Goal: Task Accomplishment & Management: Complete application form

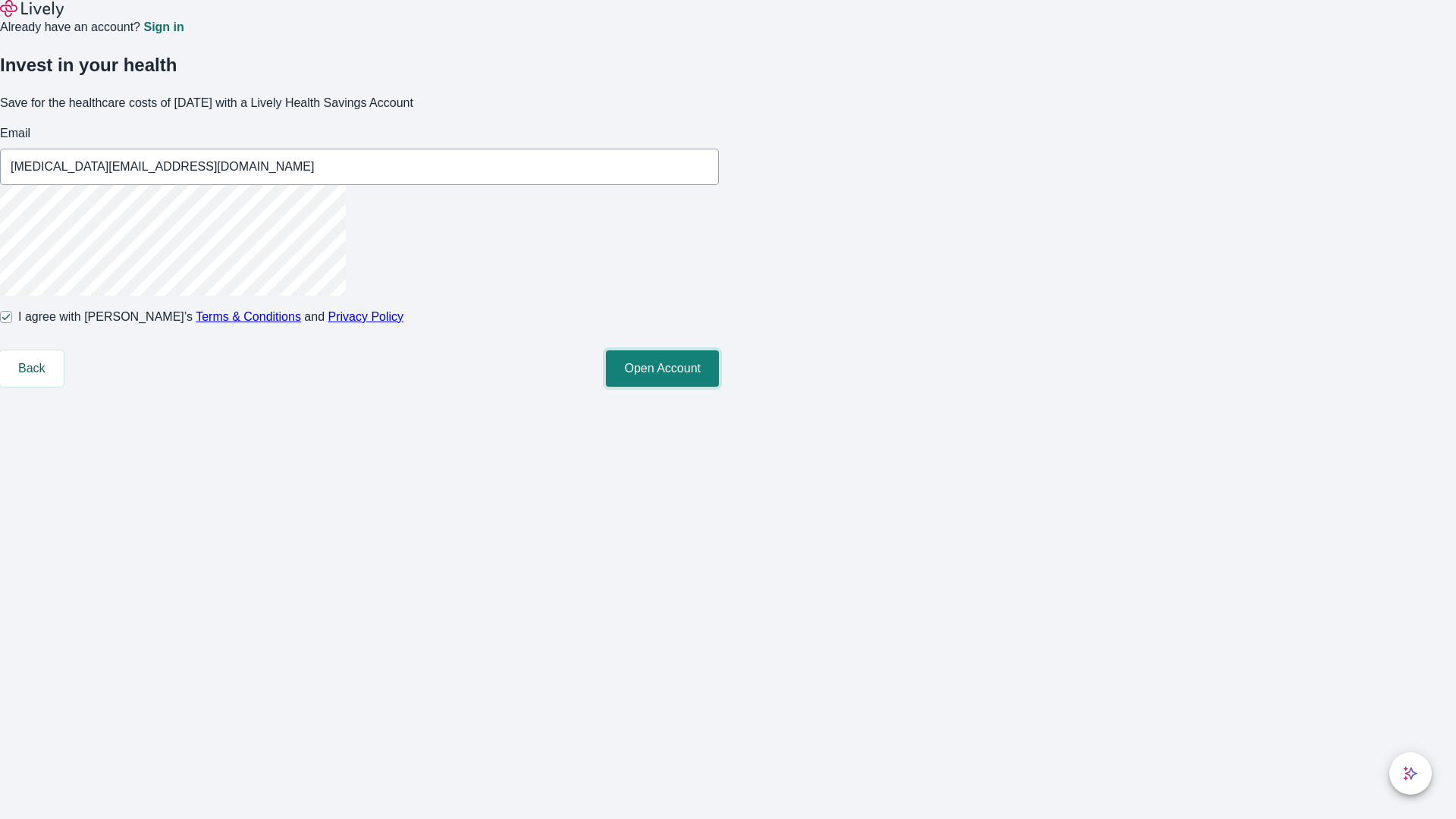
click at [719, 387] on button "Open Account" at bounding box center [663, 368] width 113 height 36
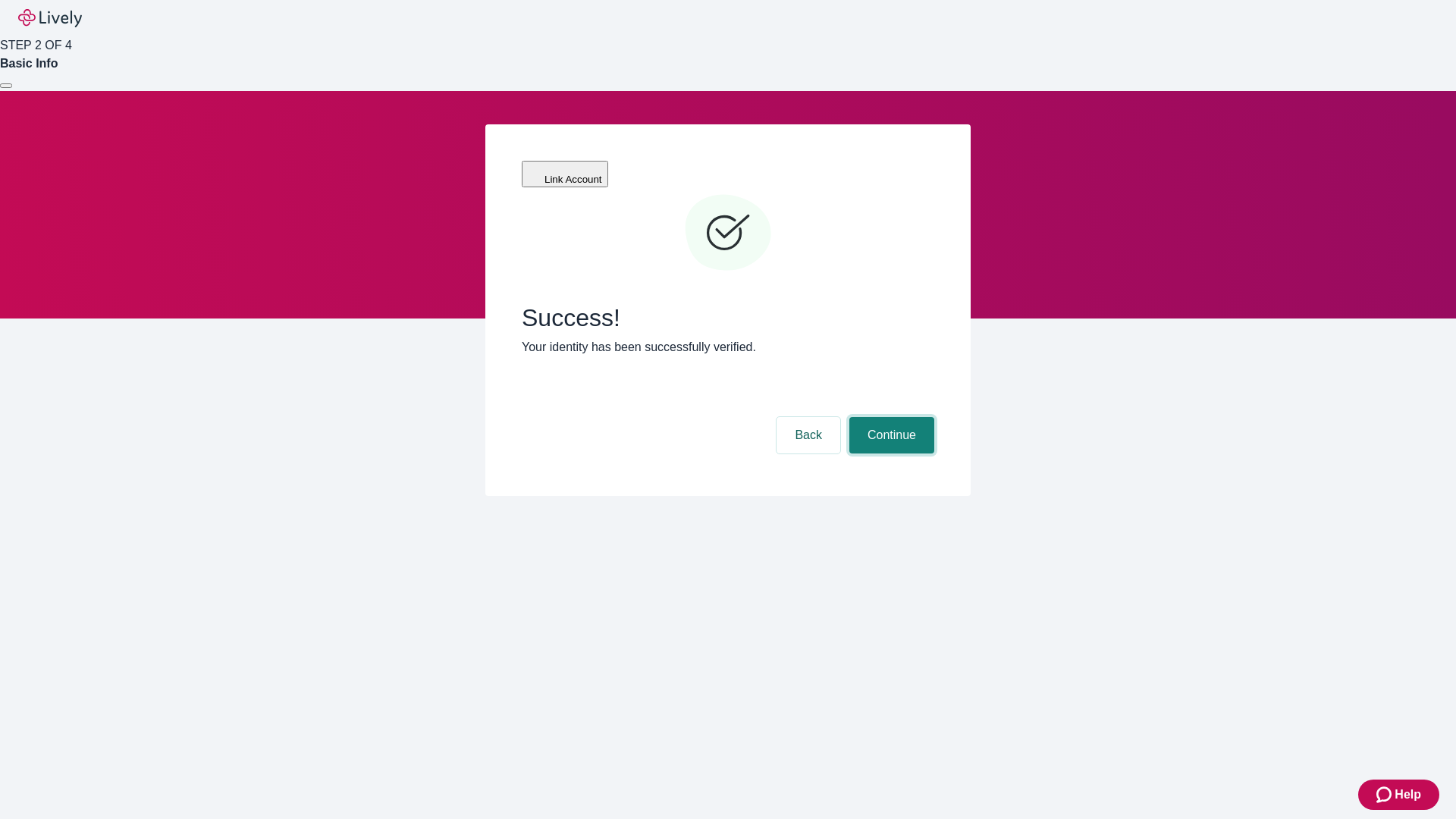
click at [889, 417] on button "Continue" at bounding box center [892, 435] width 85 height 36
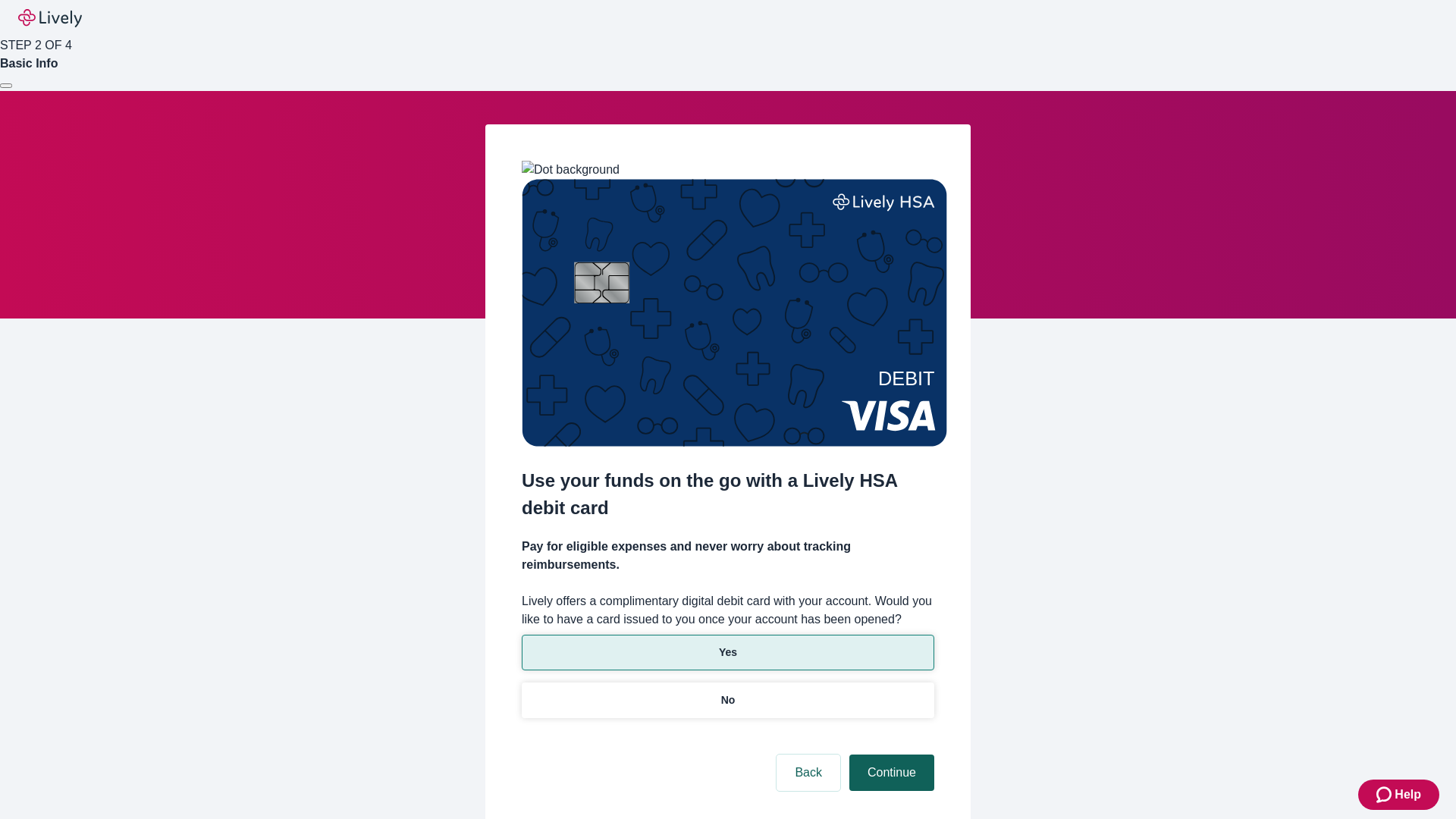
click at [728, 645] on p "Yes" at bounding box center [728, 653] width 18 height 16
click at [889, 755] on button "Continue" at bounding box center [892, 772] width 85 height 36
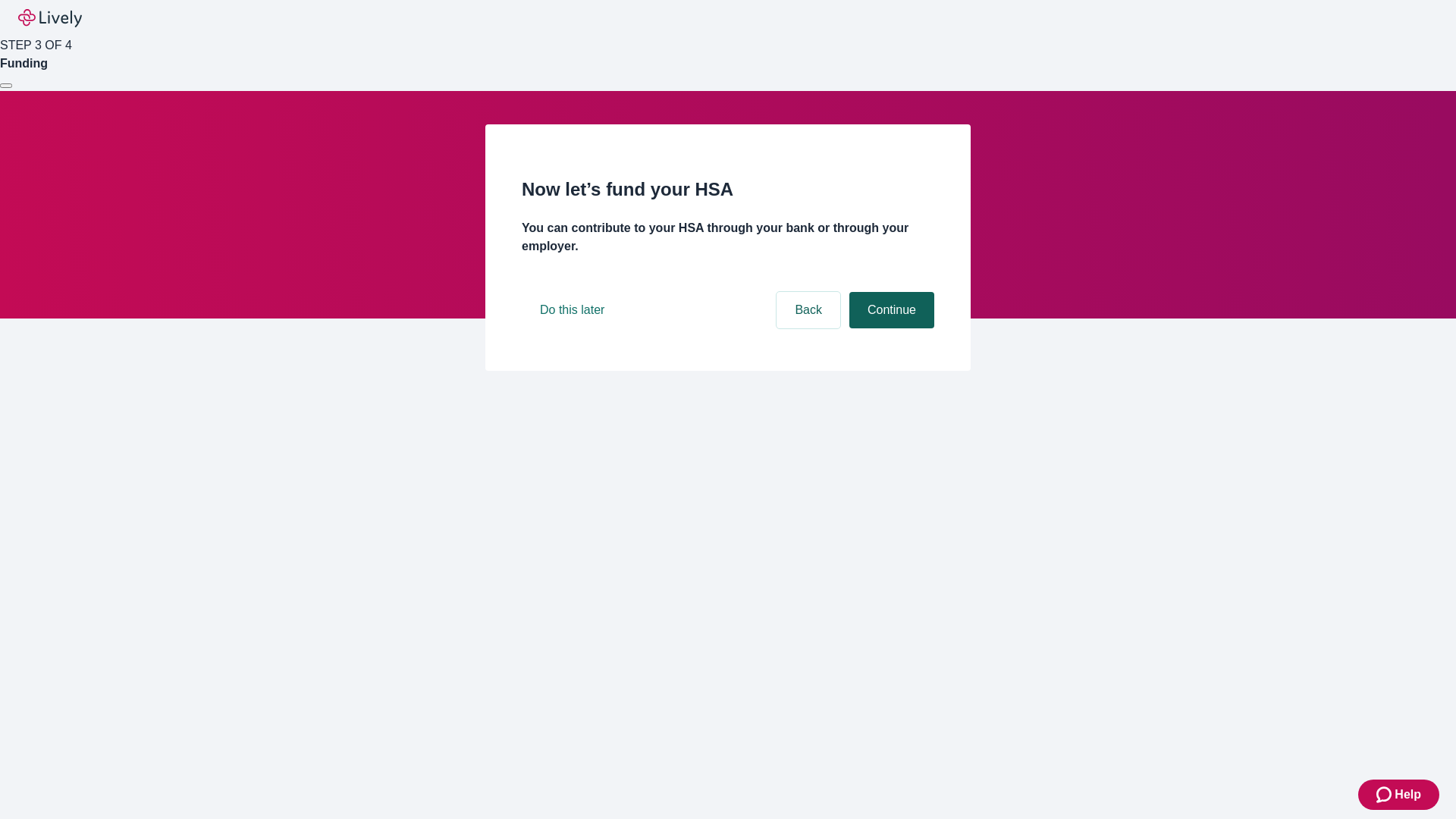
click at [889, 329] on button "Continue" at bounding box center [892, 309] width 85 height 36
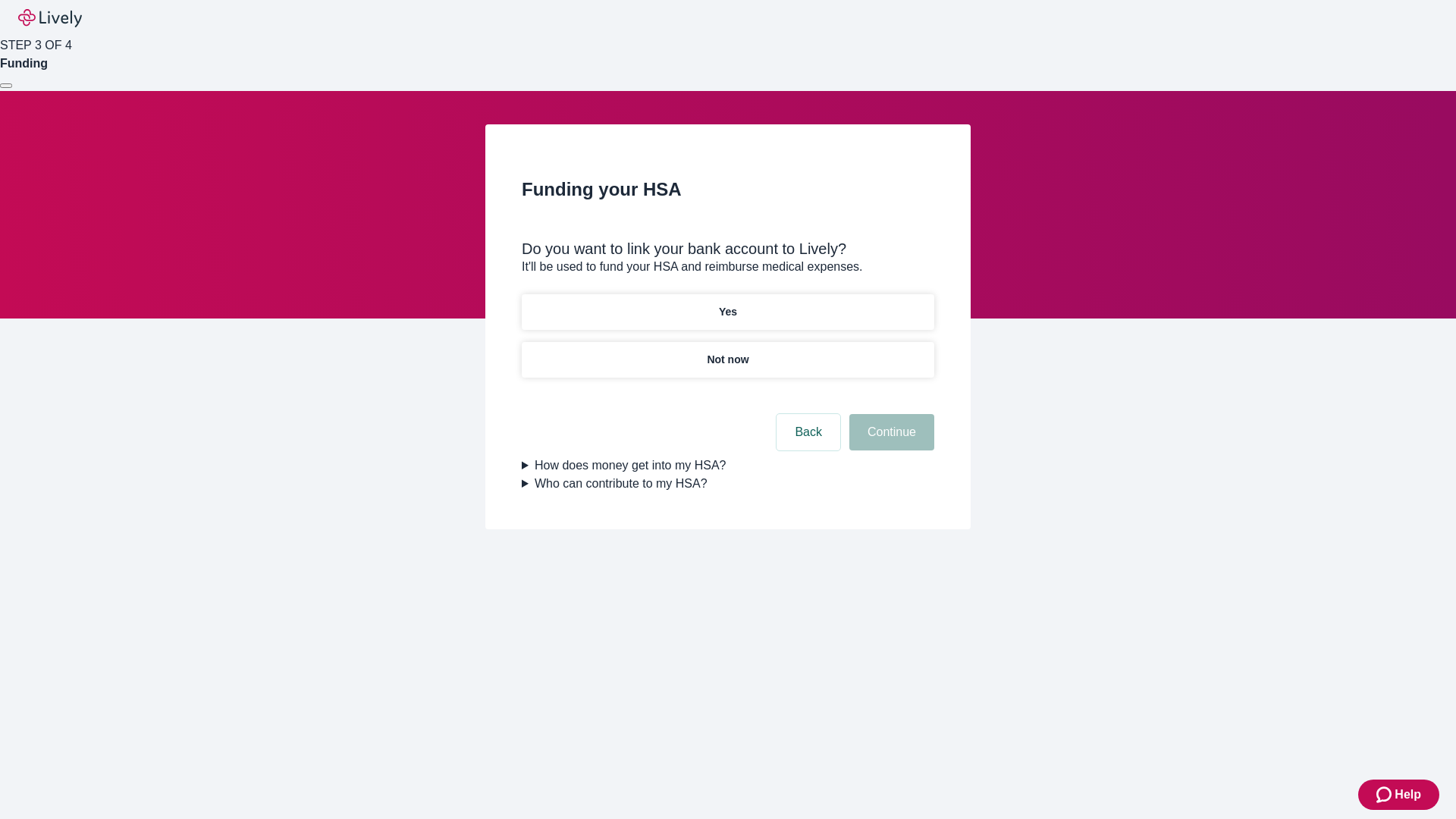
click at [728, 352] on p "Not now" at bounding box center [727, 359] width 41 height 16
click at [889, 441] on button "Continue" at bounding box center [892, 431] width 85 height 36
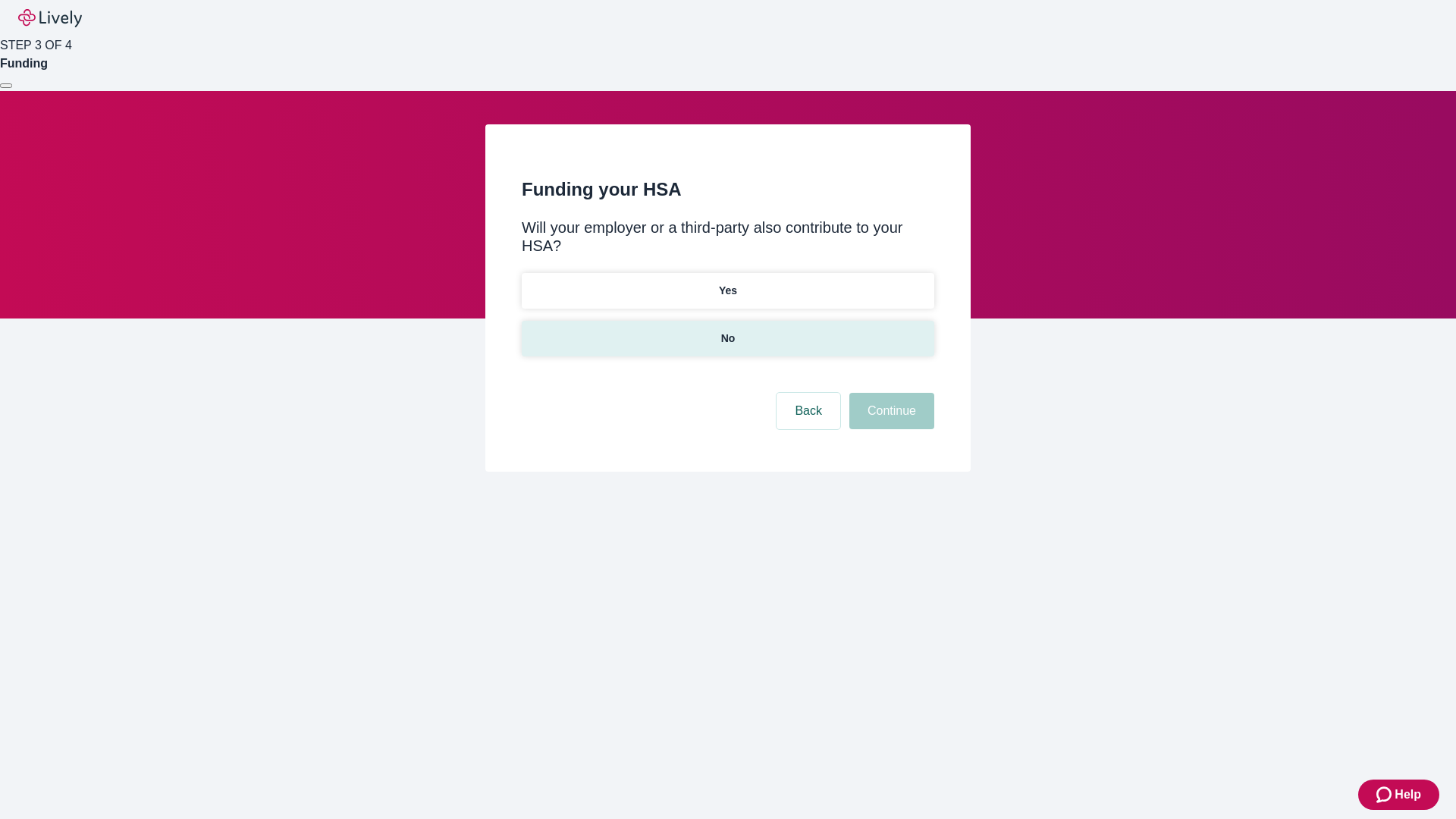
click at [728, 330] on p "No" at bounding box center [728, 338] width 14 height 16
click at [889, 393] on button "Continue" at bounding box center [892, 410] width 85 height 36
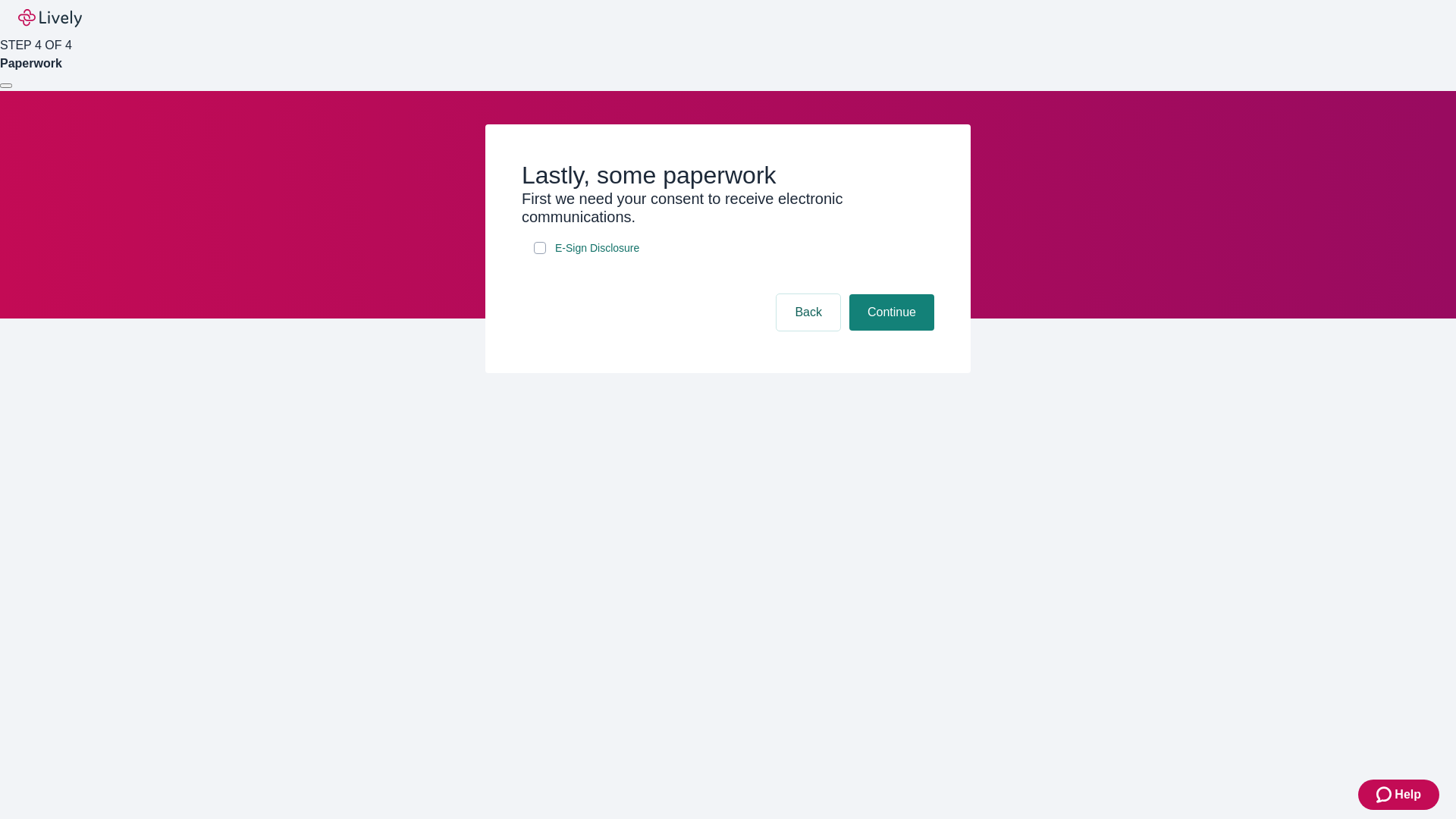
click at [540, 254] on input "E-Sign Disclosure" at bounding box center [540, 248] width 12 height 12
checkbox input "true"
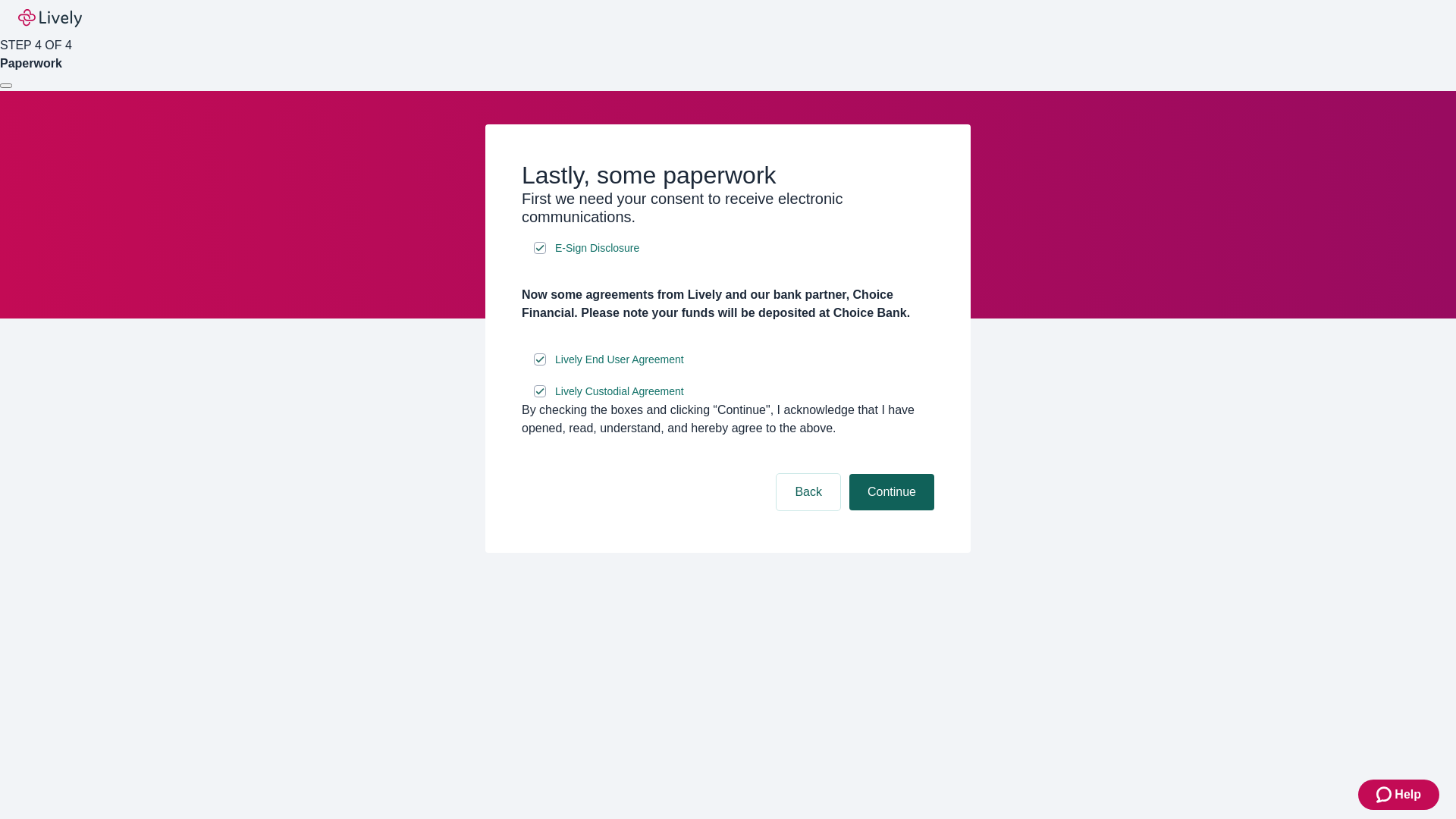
click at [889, 511] on button "Continue" at bounding box center [892, 491] width 85 height 36
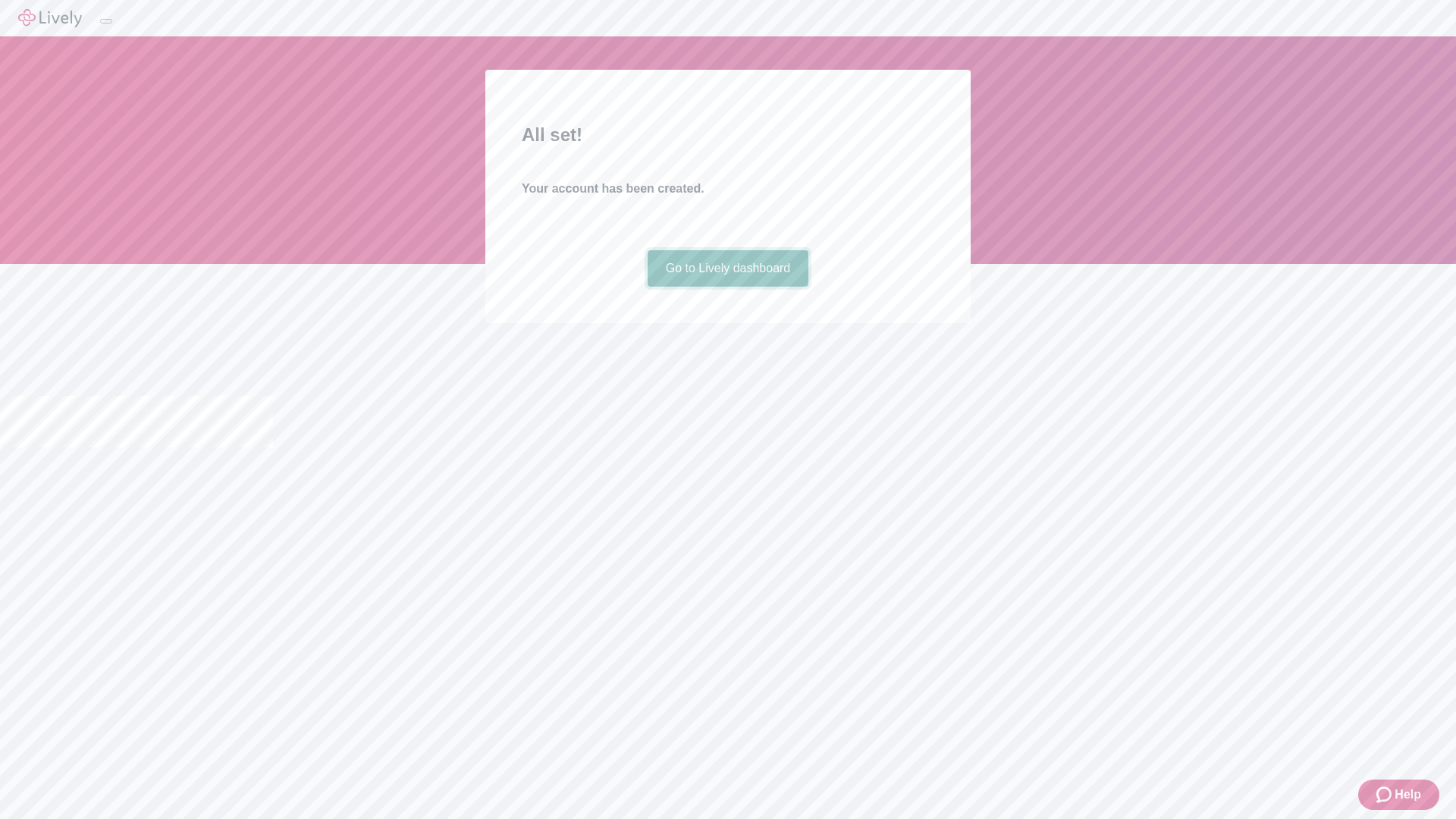
click at [728, 286] on link "Go to Lively dashboard" at bounding box center [728, 268] width 162 height 36
